Goal: Task Accomplishment & Management: Use online tool/utility

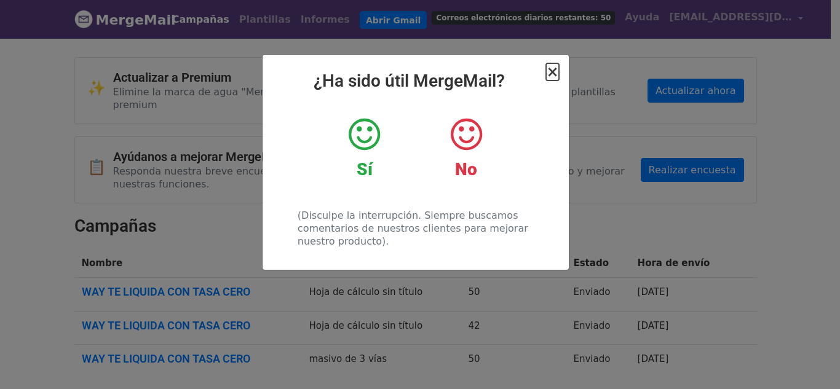
click at [552, 74] on font "×" at bounding box center [552, 71] width 12 height 17
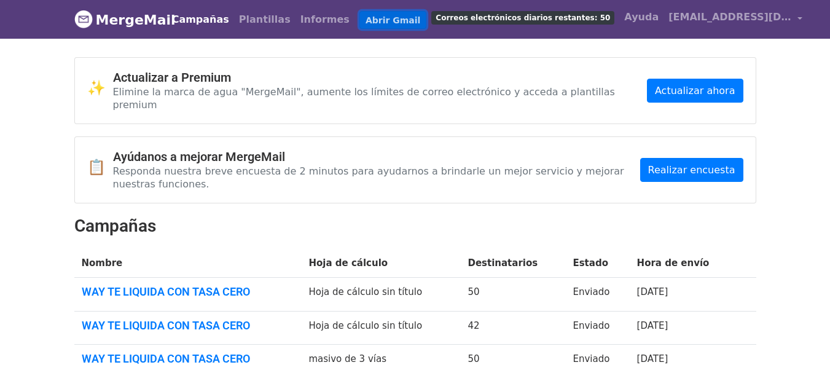
click at [366, 22] on font "Abrir Gmail" at bounding box center [393, 20] width 55 height 10
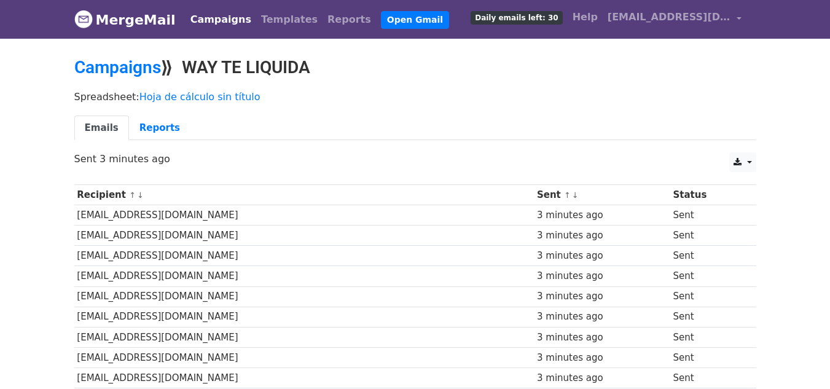
click at [391, 76] on h2 "Campaigns ⟫ WAY TE LIQUIDA" at bounding box center [415, 67] width 682 height 21
